Goal: Information Seeking & Learning: Learn about a topic

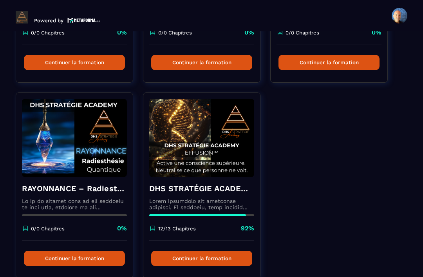
scroll to position [394, 0]
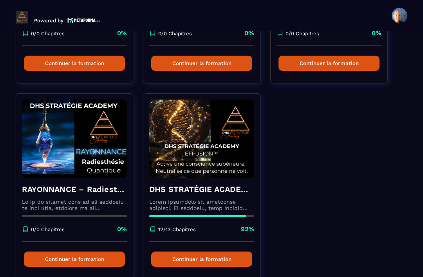
click at [205, 198] on div "DHS STRATÉGIE ACADEMY™ – EFFUSION 12/13 Chapitres 92%" at bounding box center [201, 210] width 117 height 64
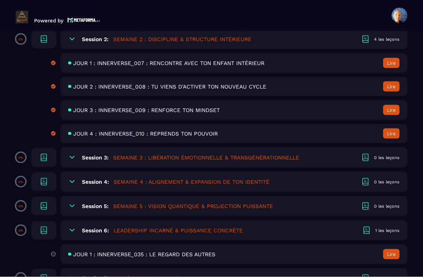
scroll to position [25, 0]
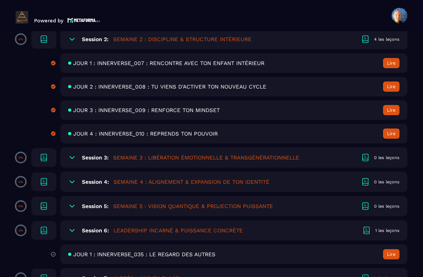
click at [186, 251] on span "JOUR 1 : INNERVERSE_035 : LE REGARD DES AUTRES" at bounding box center [144, 254] width 142 height 6
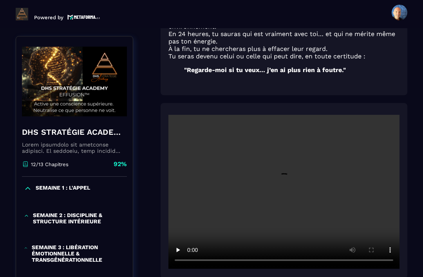
scroll to position [327, 0]
click at [276, 172] on video at bounding box center [283, 192] width 231 height 154
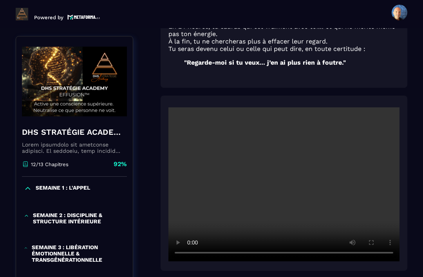
scroll to position [342, 0]
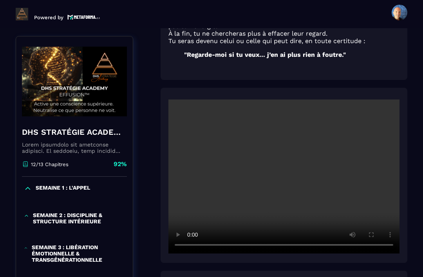
click at [290, 154] on video at bounding box center [283, 176] width 231 height 154
click at [288, 160] on video at bounding box center [283, 176] width 231 height 154
click at [281, 161] on video at bounding box center [283, 176] width 231 height 154
click at [274, 164] on video at bounding box center [283, 176] width 231 height 154
click at [280, 152] on video at bounding box center [283, 176] width 231 height 154
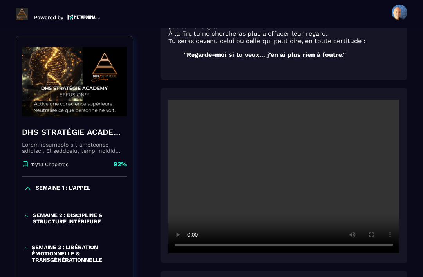
click at [286, 152] on video at bounding box center [283, 176] width 231 height 154
click at [287, 158] on video at bounding box center [283, 176] width 231 height 154
click at [299, 153] on video at bounding box center [283, 176] width 231 height 154
click at [289, 149] on video at bounding box center [283, 176] width 231 height 154
click at [286, 153] on video at bounding box center [283, 176] width 231 height 154
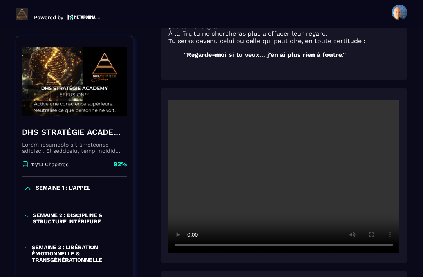
click at [290, 161] on video at bounding box center [283, 176] width 231 height 154
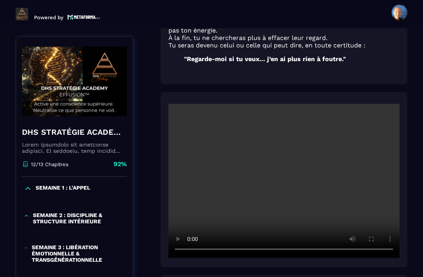
click at [280, 159] on video at bounding box center [283, 181] width 231 height 154
